Goal: Check status

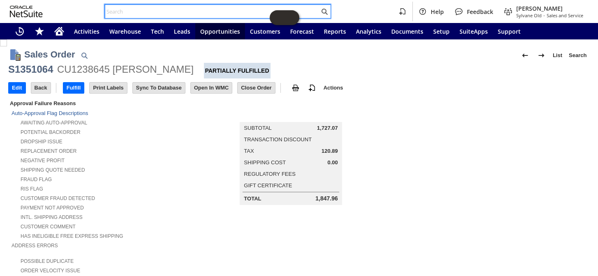
scroll to position [336, 0]
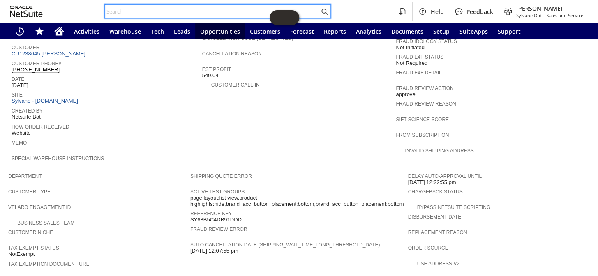
drag, startPoint x: 0, startPoint y: 0, endPoint x: 133, endPoint y: 7, distance: 132.9
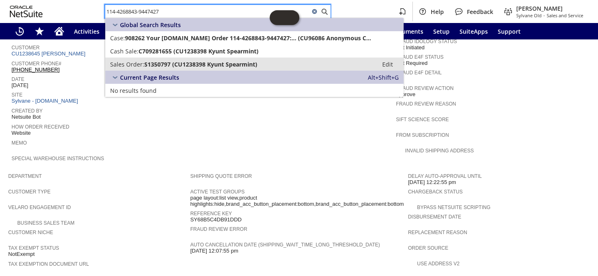
type input "114-4268843-9447427"
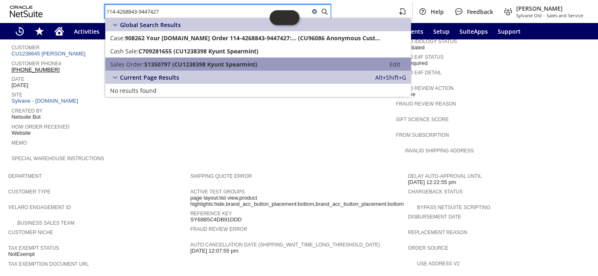
click at [161, 63] on span "S1350797 (CU1238398 Kyunt Spearmint)" at bounding box center [200, 64] width 113 height 8
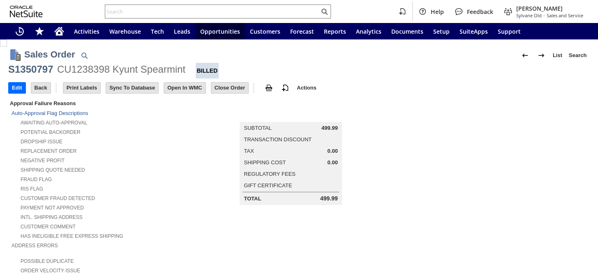
scroll to position [411, 0]
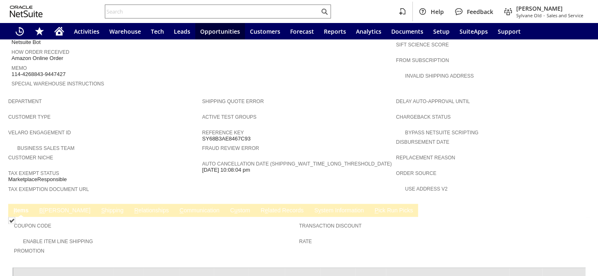
click at [99, 207] on link "S hipping" at bounding box center [112, 211] width 27 height 8
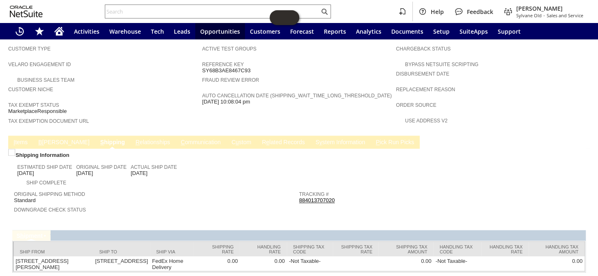
scroll to position [482, 0]
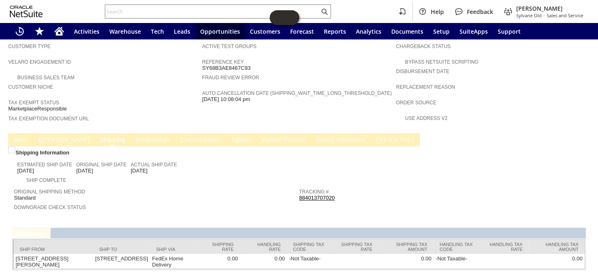
drag, startPoint x: 157, startPoint y: 142, endPoint x: 132, endPoint y: 145, distance: 25.2
click at [132, 159] on div "Actual Ship Date 9/1/2025" at bounding box center [154, 166] width 46 height 15
copy span "[DATE]"
drag, startPoint x: 175, startPoint y: 175, endPoint x: 182, endPoint y: 174, distance: 7.0
click at [175, 202] on span "Downgrade Check Status" at bounding box center [154, 206] width 281 height 8
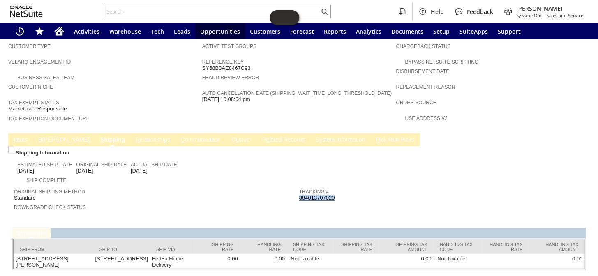
drag, startPoint x: 325, startPoint y: 168, endPoint x: 297, endPoint y: 170, distance: 27.6
click at [299, 187] on div "Tracking # 884013707020" at bounding box center [439, 194] width 281 height 15
copy link "884013707020"
click at [253, 175] on div "Ship Complete" at bounding box center [158, 179] width 282 height 9
